Goal: Information Seeking & Learning: Learn about a topic

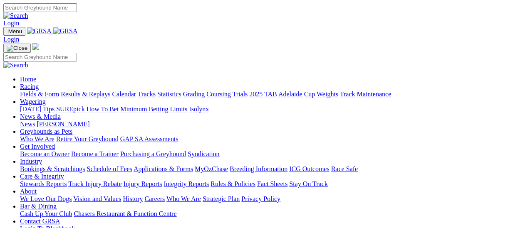
click at [43, 91] on link "Fields & Form" at bounding box center [39, 94] width 39 height 7
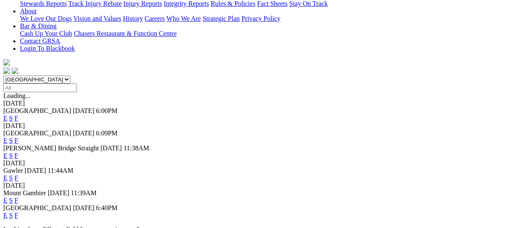
scroll to position [208, 0]
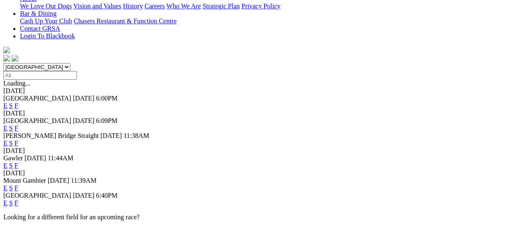
click at [18, 200] on link "F" at bounding box center [17, 203] width 4 height 7
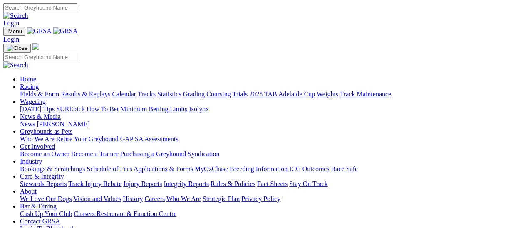
click at [90, 91] on link "Results & Replays" at bounding box center [86, 94] width 50 height 7
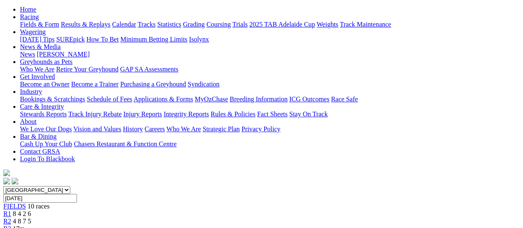
scroll to position [83, 0]
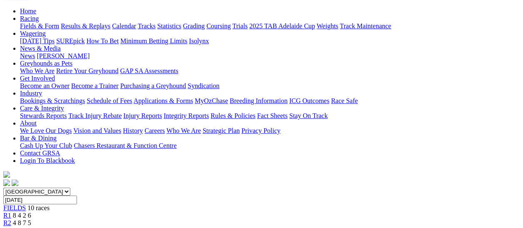
click at [11, 220] on span "R2" at bounding box center [7, 223] width 8 height 7
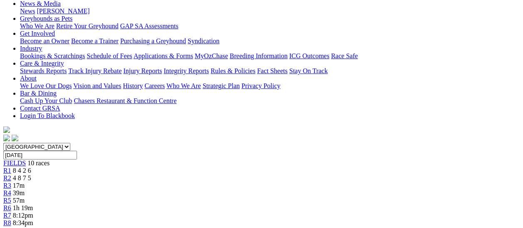
scroll to position [125, 0]
